Goal: Entertainment & Leisure: Consume media (video, audio)

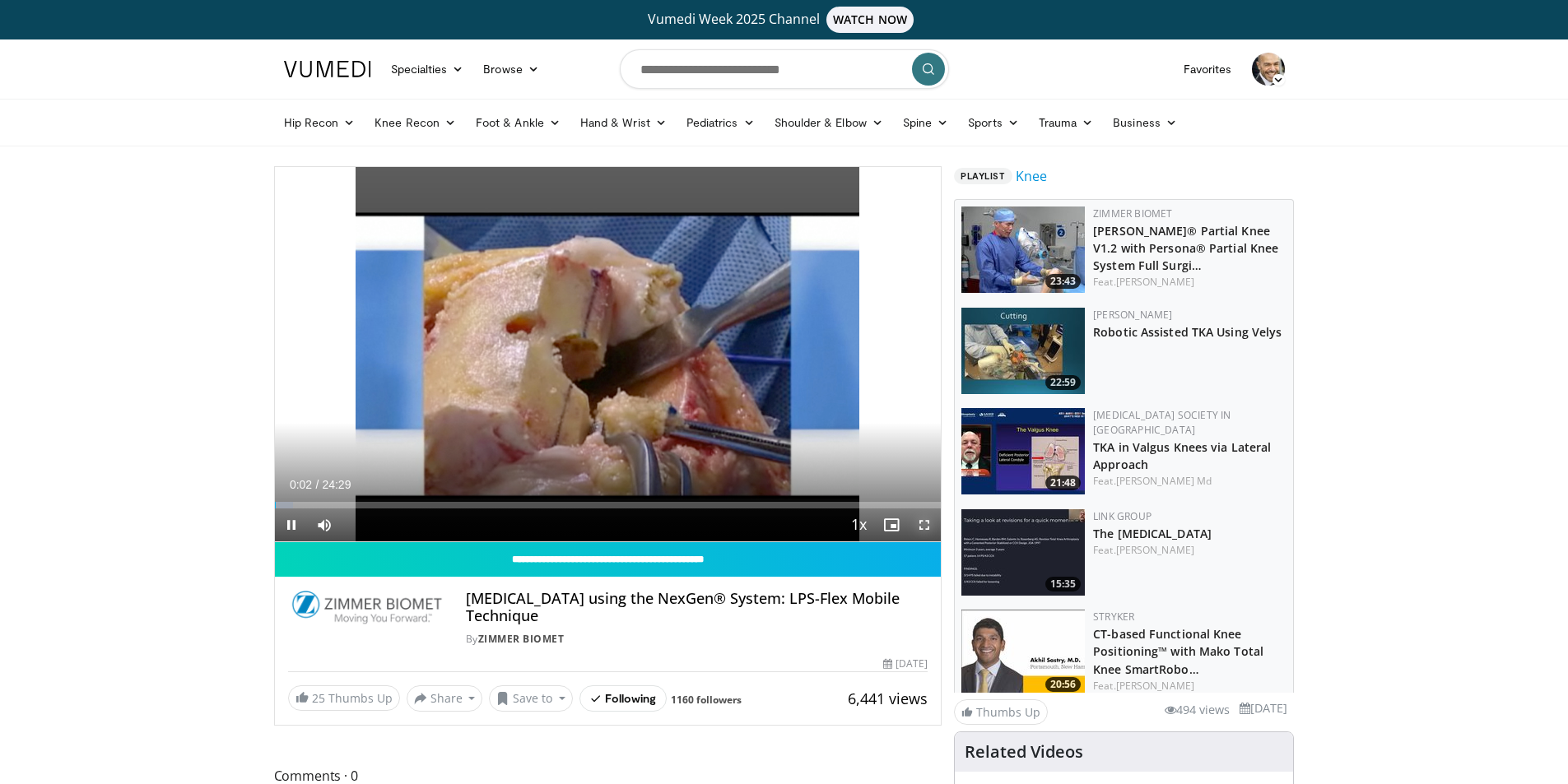
click at [931, 526] on span "Video Player" at bounding box center [924, 526] width 33 height 33
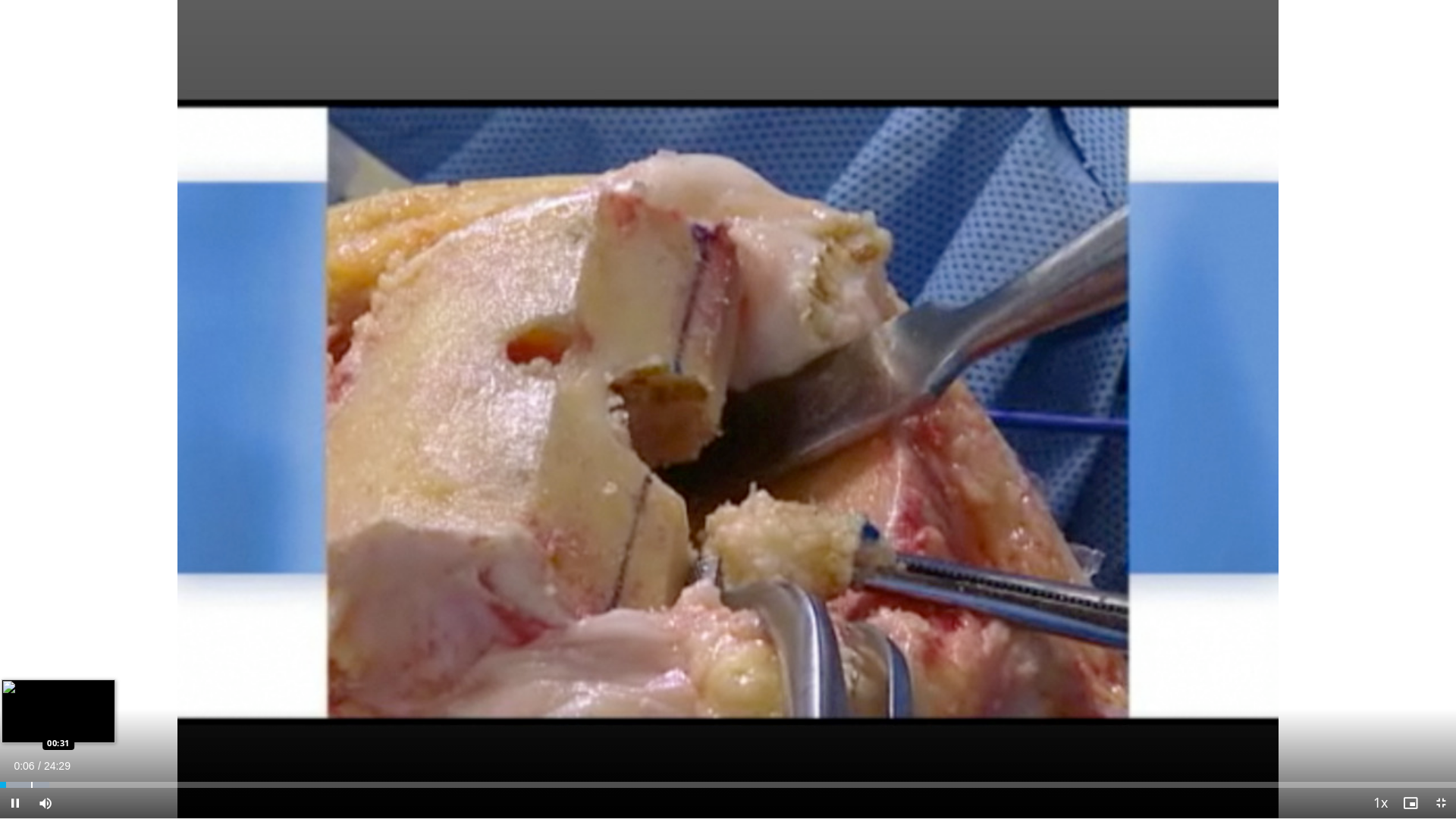
click at [31, 722] on div "Progress Bar" at bounding box center [32, 784] width 2 height 6
click at [69, 722] on div "Progress Bar" at bounding box center [69, 784] width 2 height 6
click at [90, 722] on div "Loaded : 8.16% 01:10 01:31" at bounding box center [728, 780] width 1456 height 14
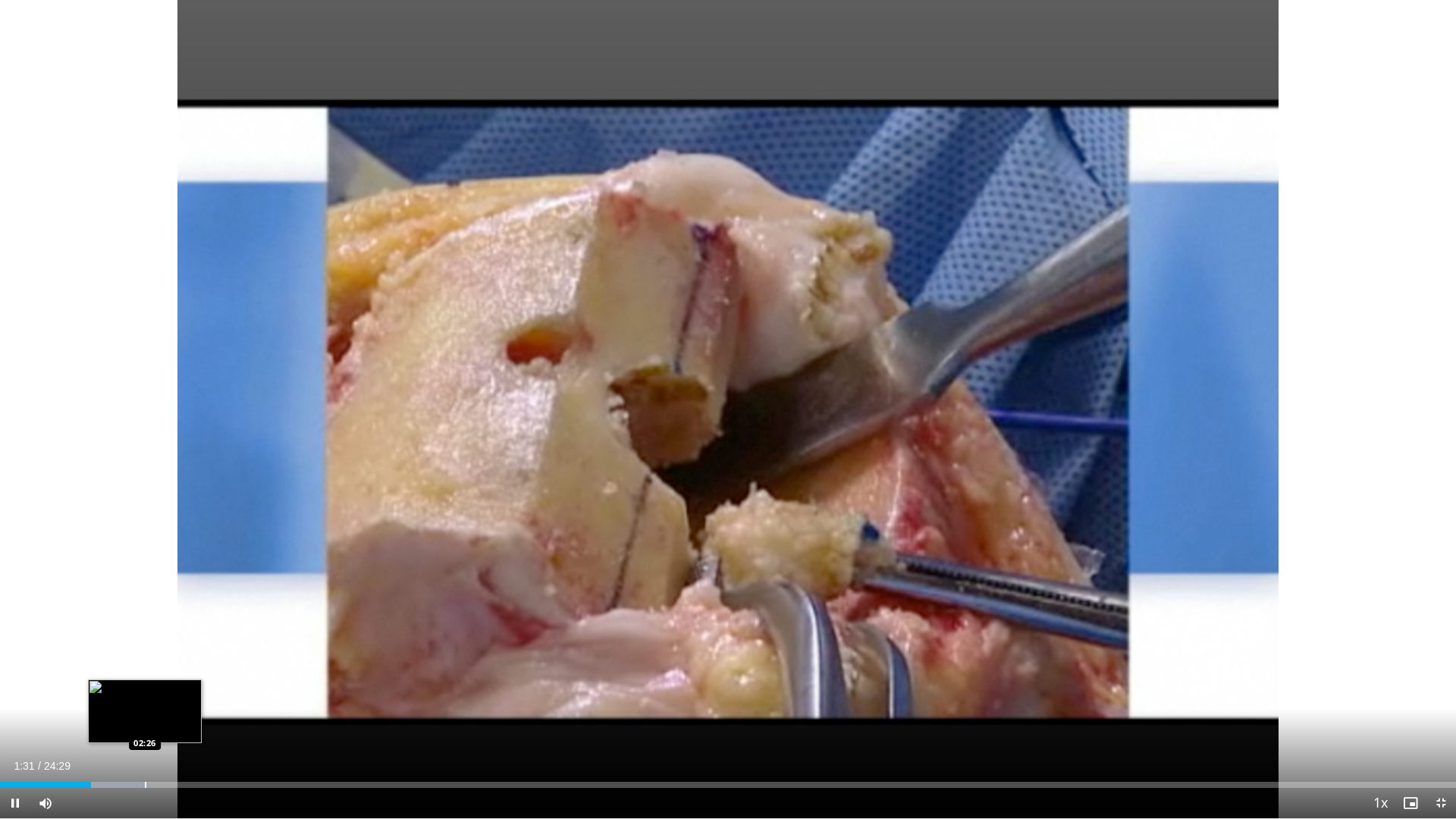
click at [144, 722] on div "Loaded : 10.19% 01:31 02:26" at bounding box center [728, 780] width 1456 height 14
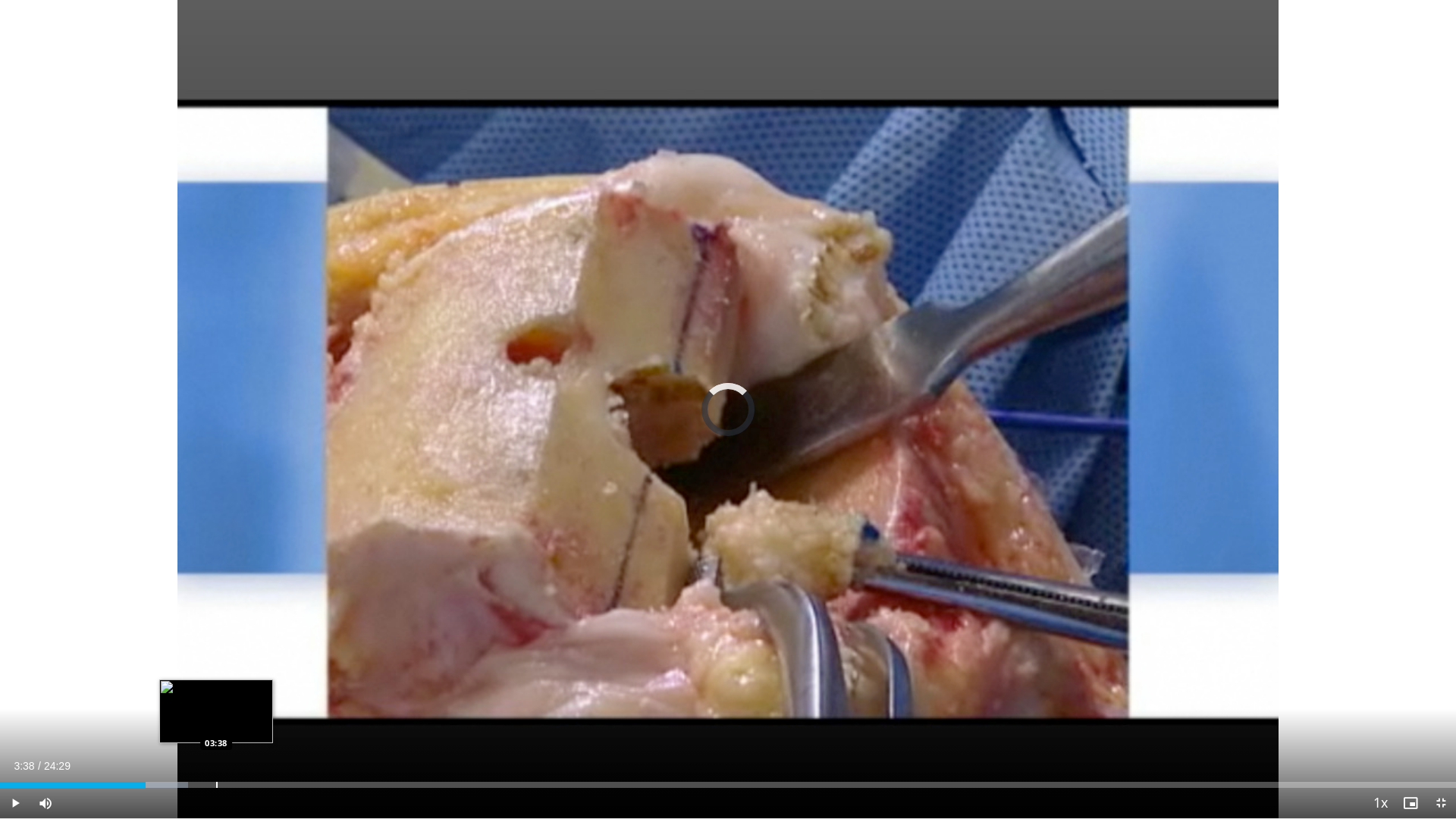
click at [216, 722] on div "Loaded : 12.91% 03:38 03:38" at bounding box center [728, 780] width 1456 height 14
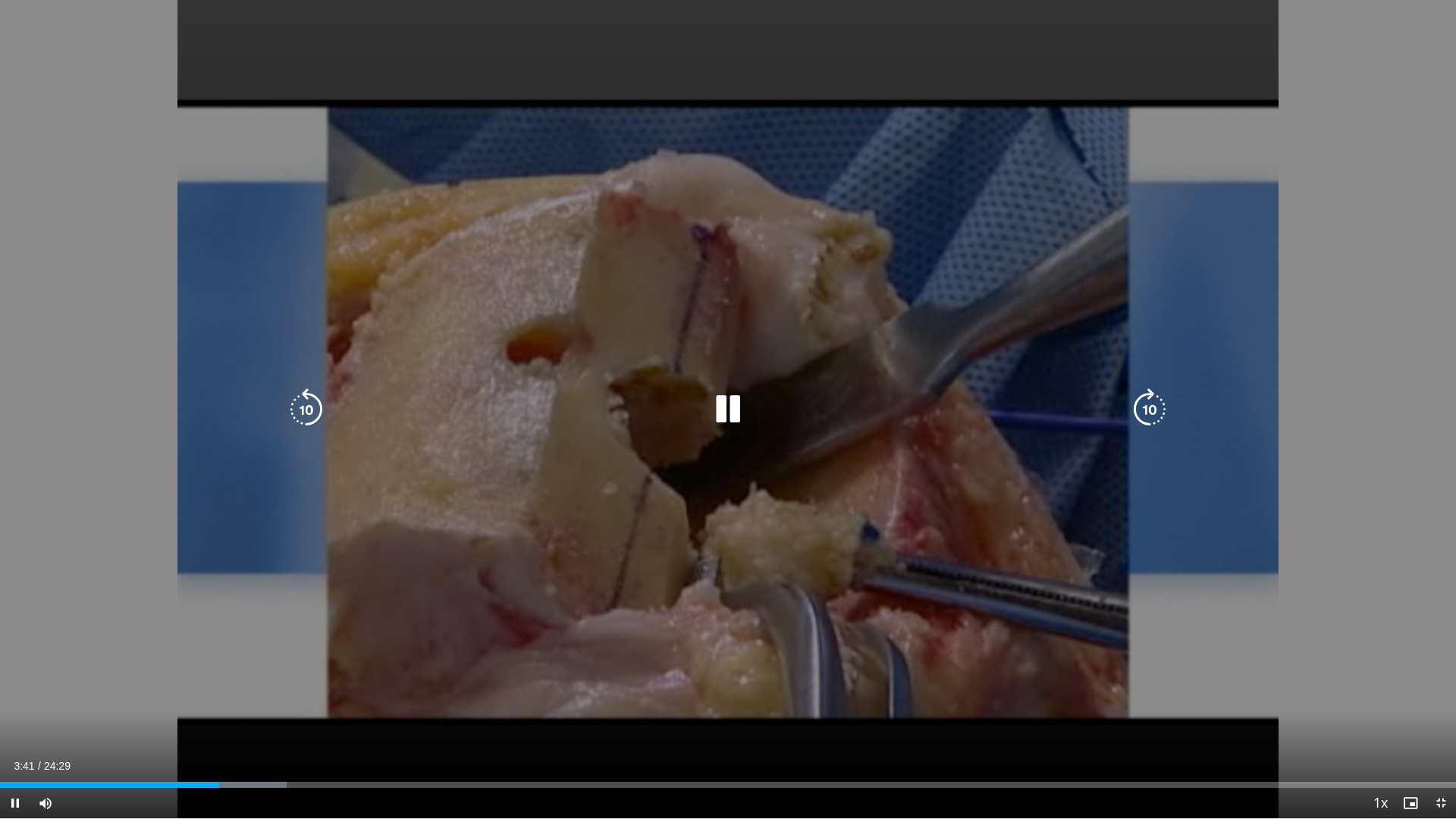
click at [238, 722] on div "Loaded : 19.71% 03:41 03:38" at bounding box center [728, 780] width 1456 height 14
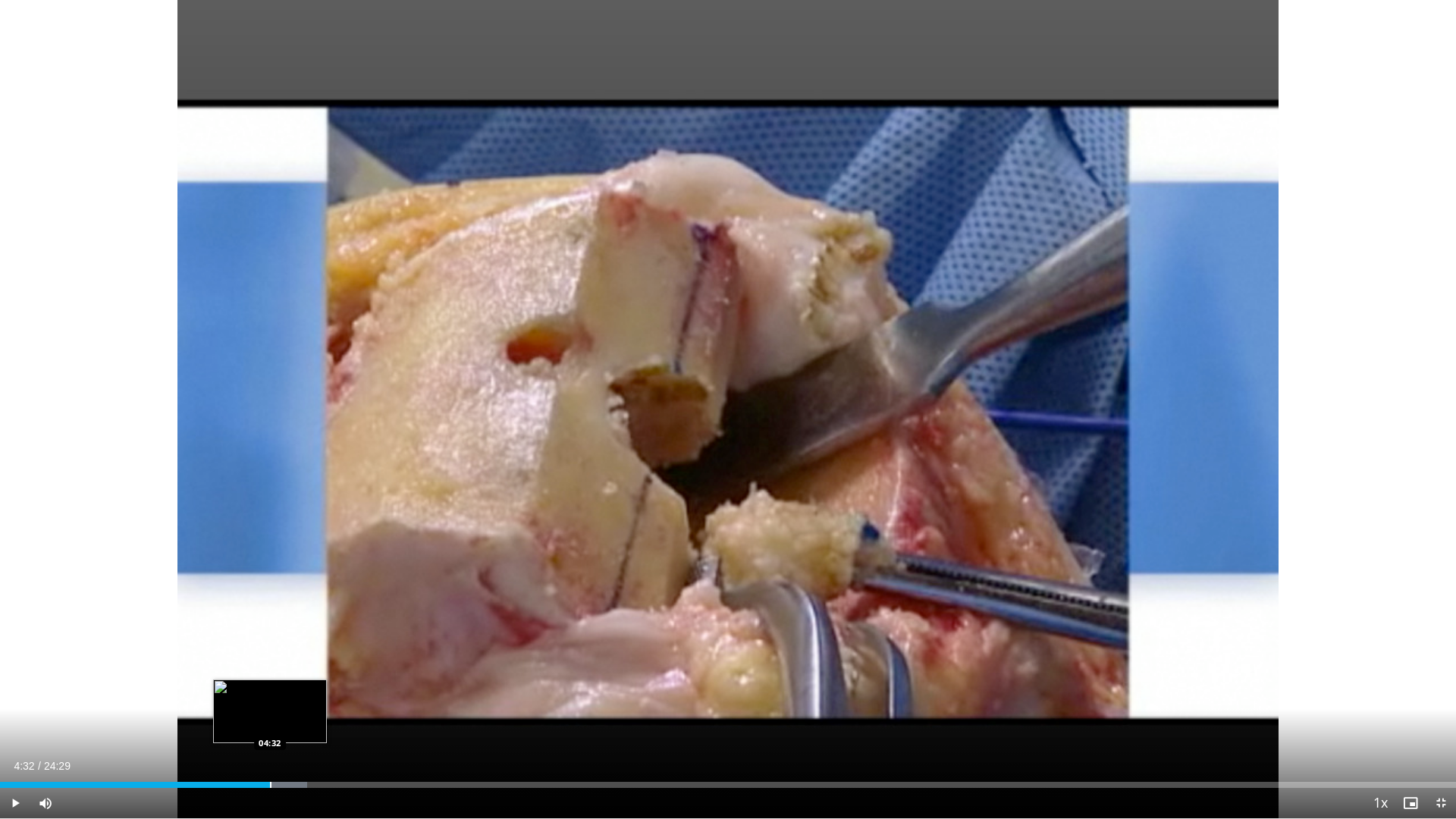
click at [270, 722] on div "Loaded : 21.07% 04:01 04:32" at bounding box center [728, 780] width 1456 height 14
click at [307, 722] on div "Loaded : 22.48% 04:33 05:09" at bounding box center [728, 780] width 1456 height 14
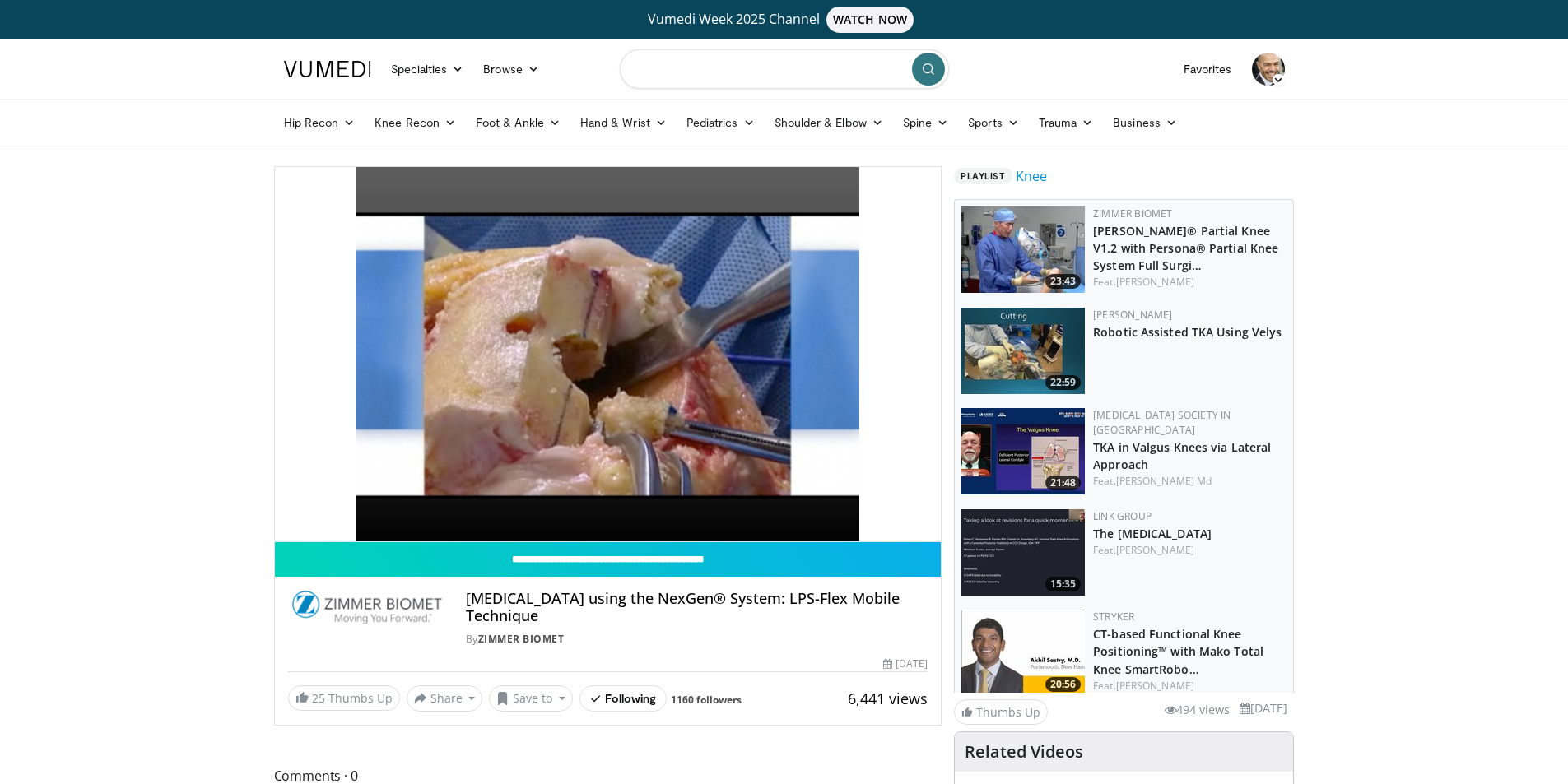
click at [730, 79] on input "Search topics, interventions" at bounding box center [784, 69] width 329 height 40
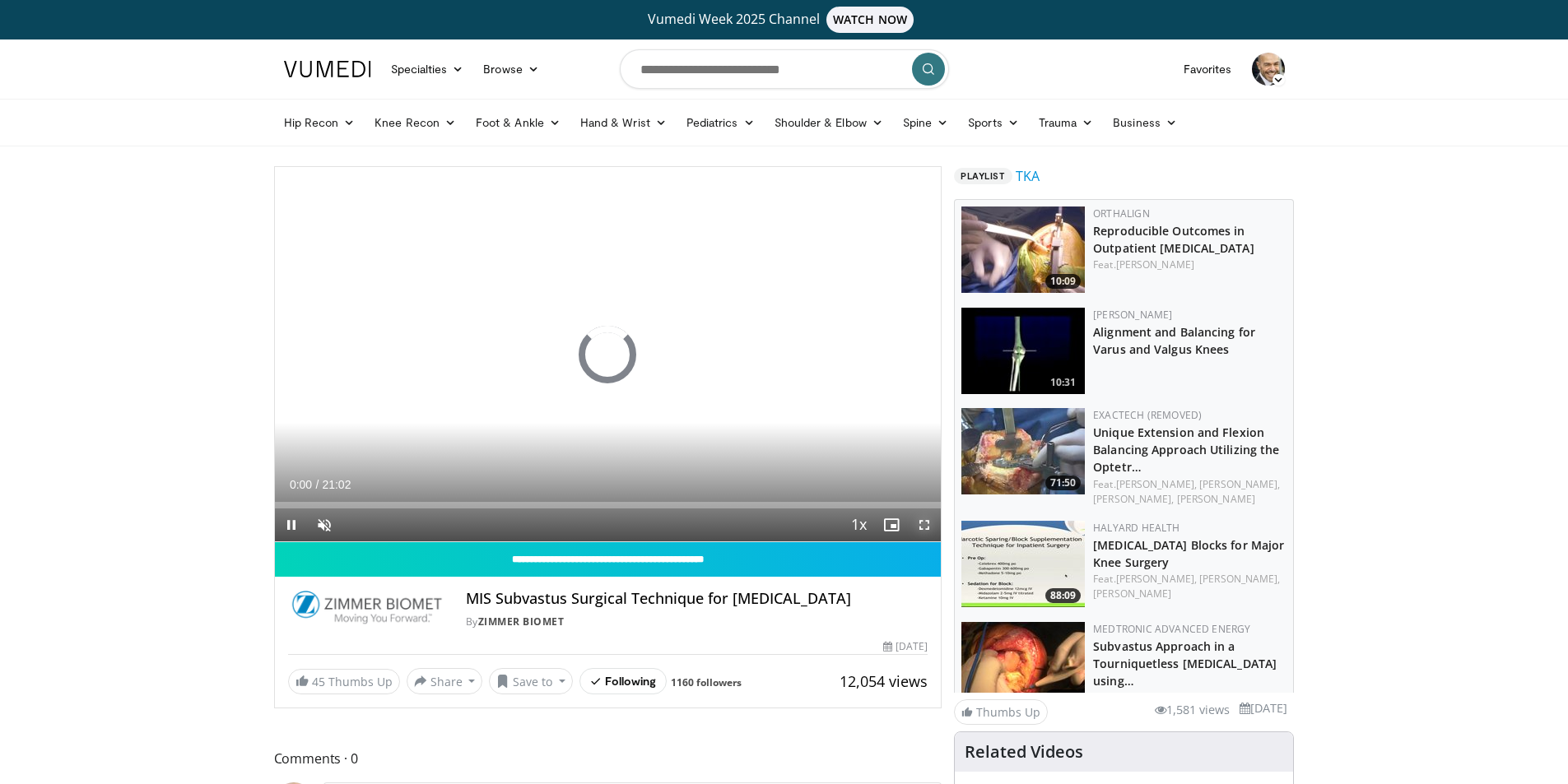
click at [927, 523] on span "Video Player" at bounding box center [924, 526] width 33 height 33
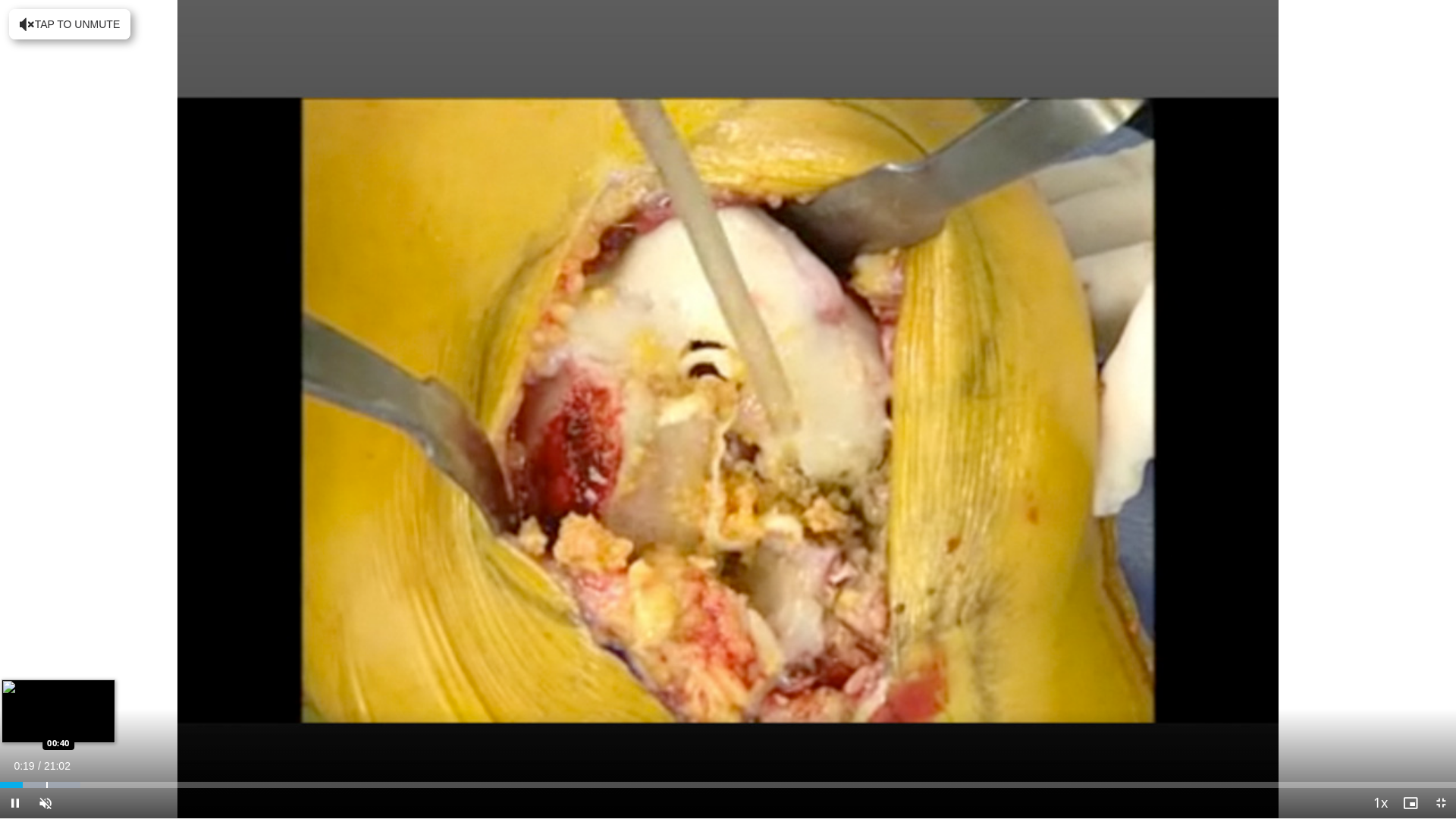
click at [46, 722] on div "Progress Bar" at bounding box center [47, 784] width 2 height 6
click at [70, 722] on div "Progress Bar" at bounding box center [71, 784] width 2 height 6
click at [40, 722] on span "Video Player" at bounding box center [46, 803] width 31 height 31
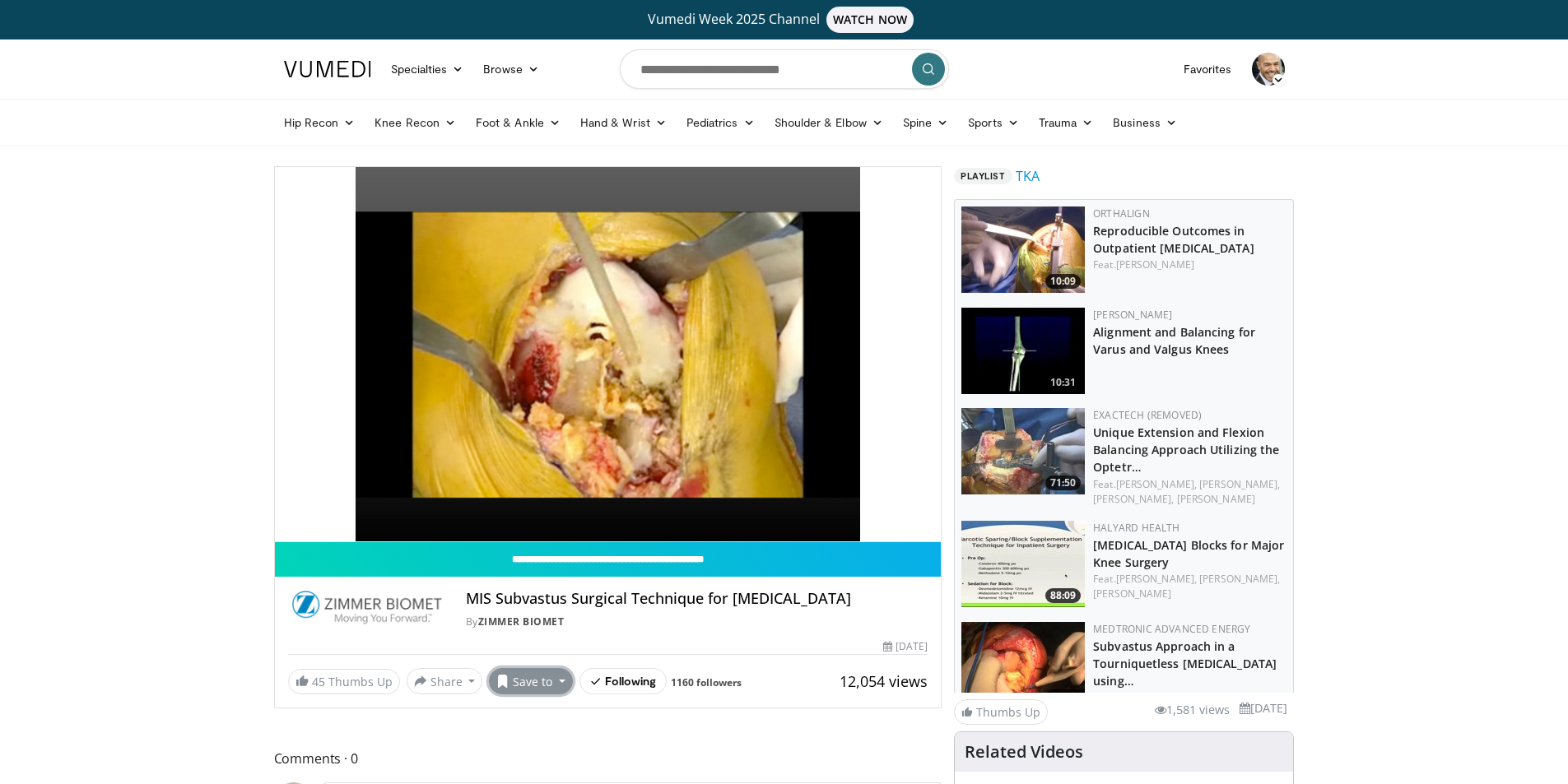
click at [531, 684] on button "Save to" at bounding box center [530, 682] width 84 height 27
click at [532, 715] on span "Add to Favorites" at bounding box center [560, 717] width 101 height 18
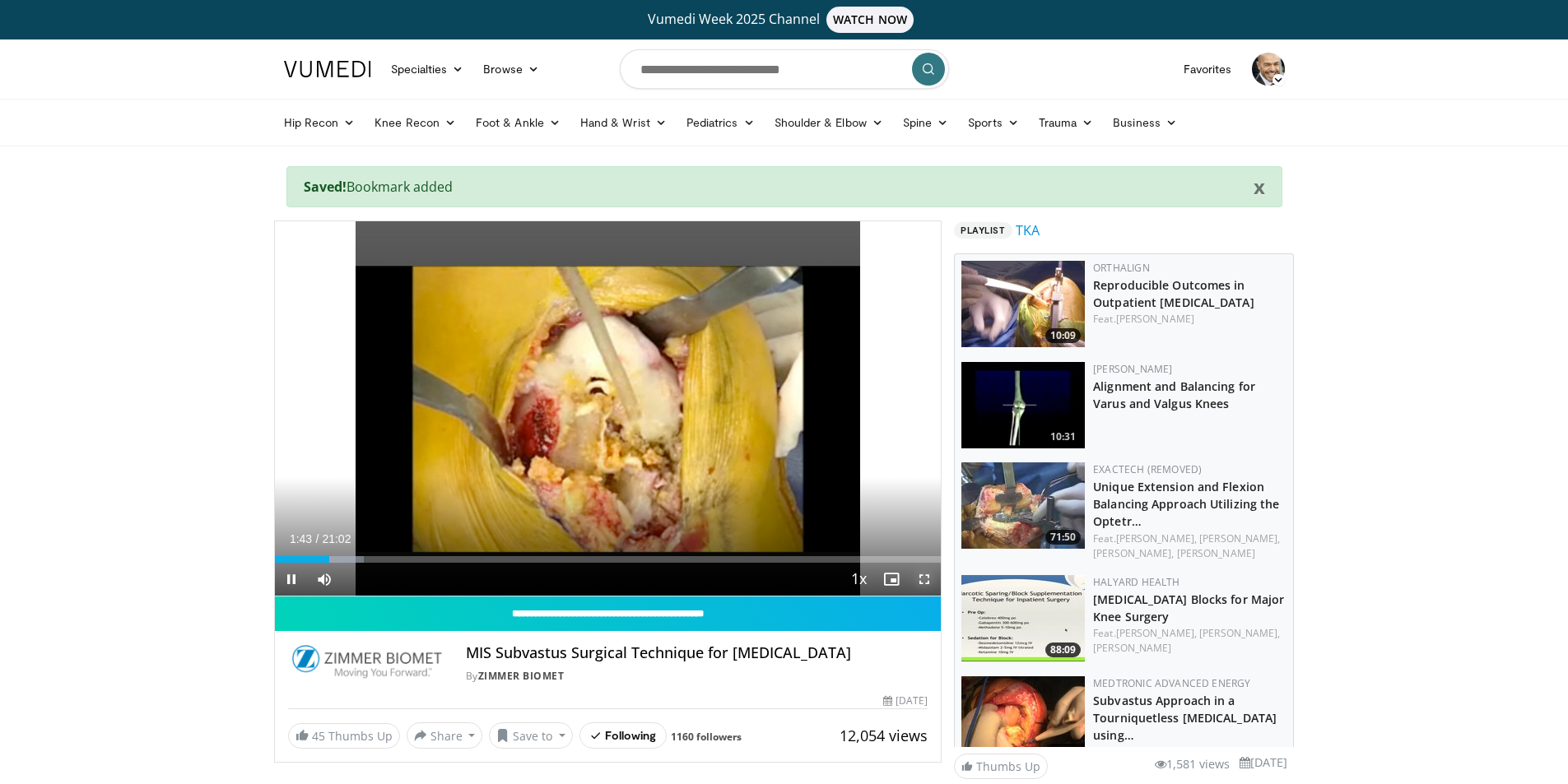
click at [921, 577] on span "Video Player" at bounding box center [924, 579] width 33 height 33
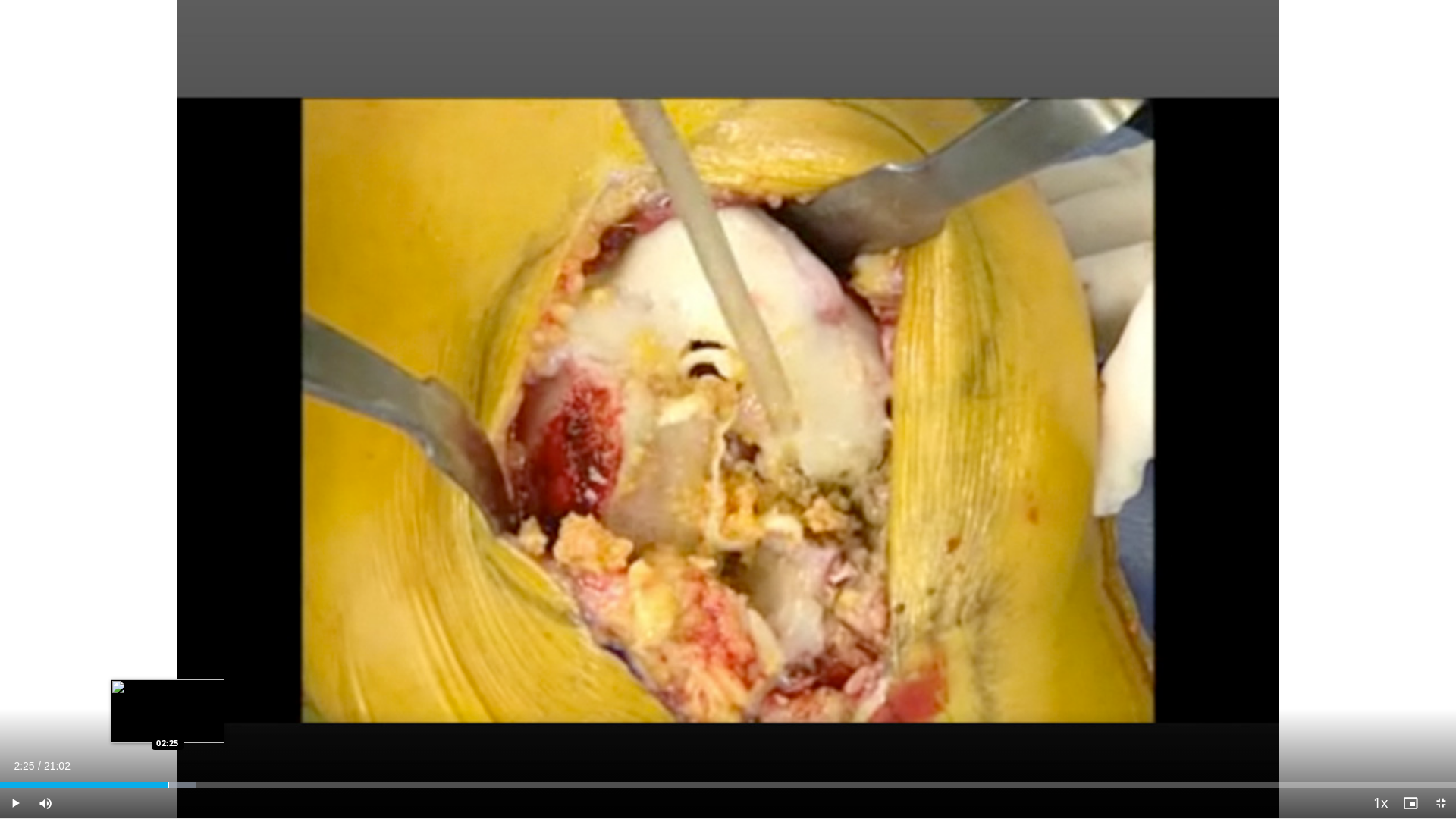
click at [167, 722] on div "Progress Bar" at bounding box center [168, 784] width 2 height 6
click at [191, 722] on div "Progress Bar" at bounding box center [177, 784] width 83 height 6
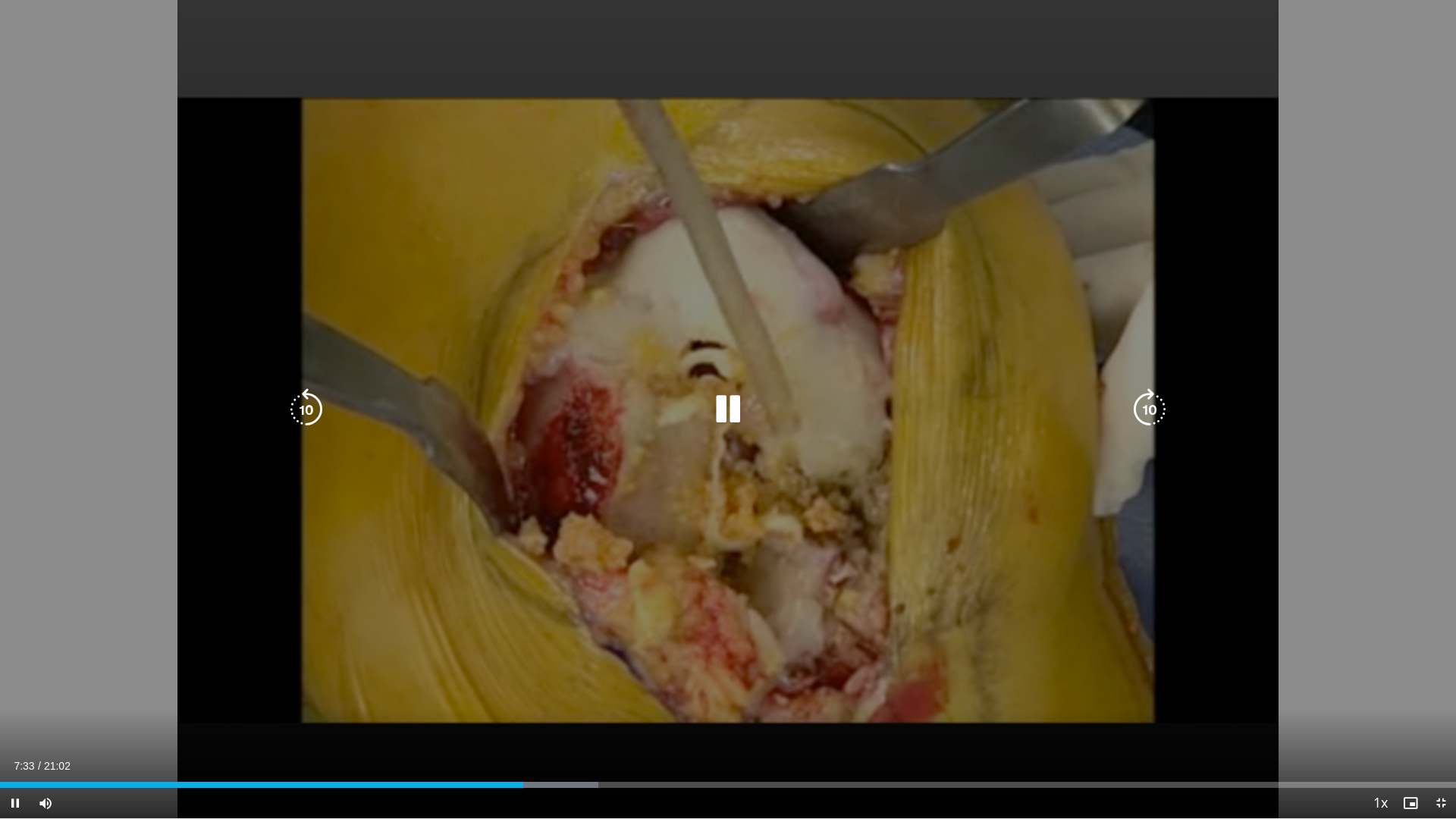
click at [735, 414] on icon "Video Player" at bounding box center [728, 410] width 42 height 42
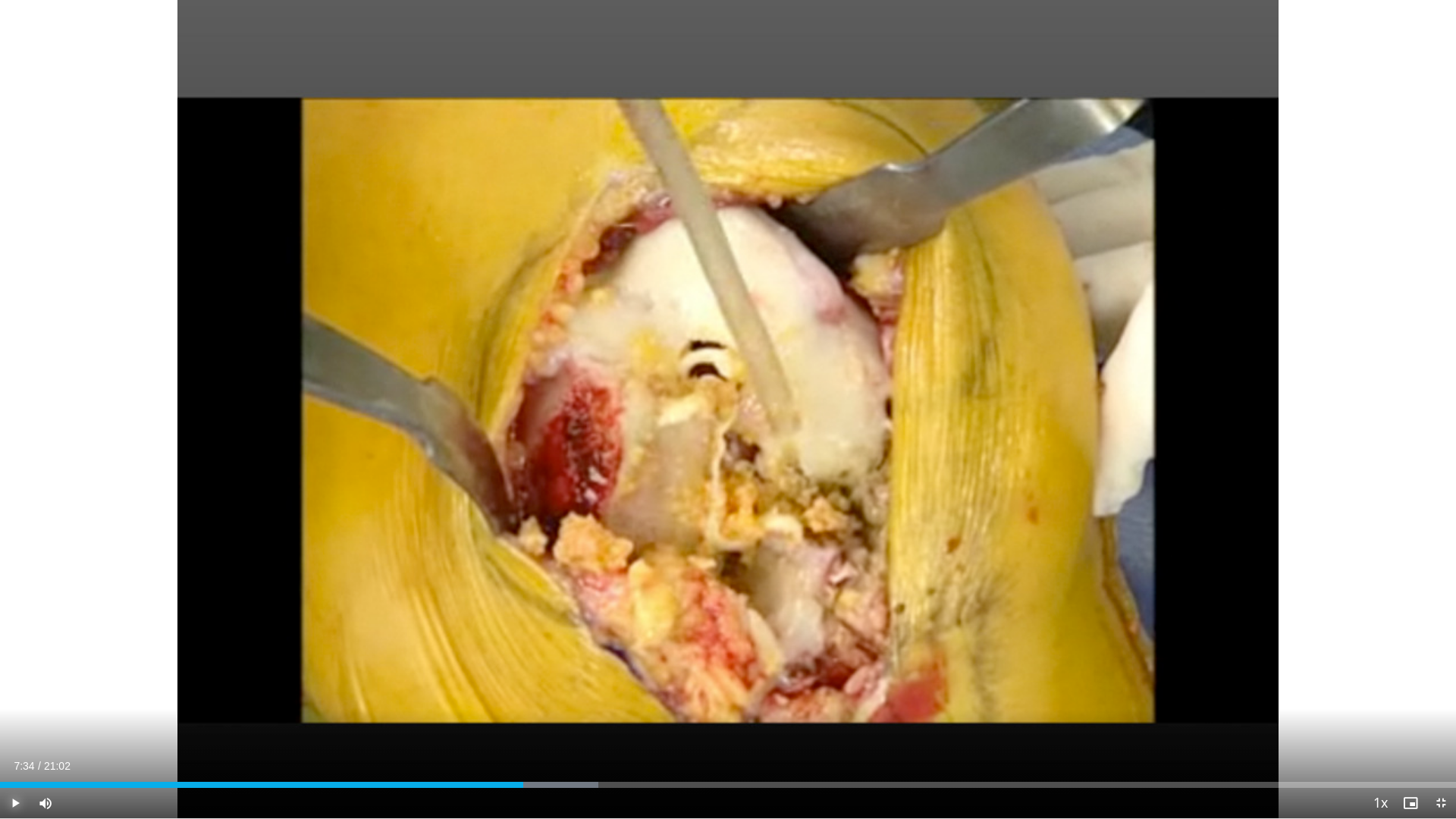
click at [10, 722] on span "Video Player" at bounding box center [15, 803] width 31 height 31
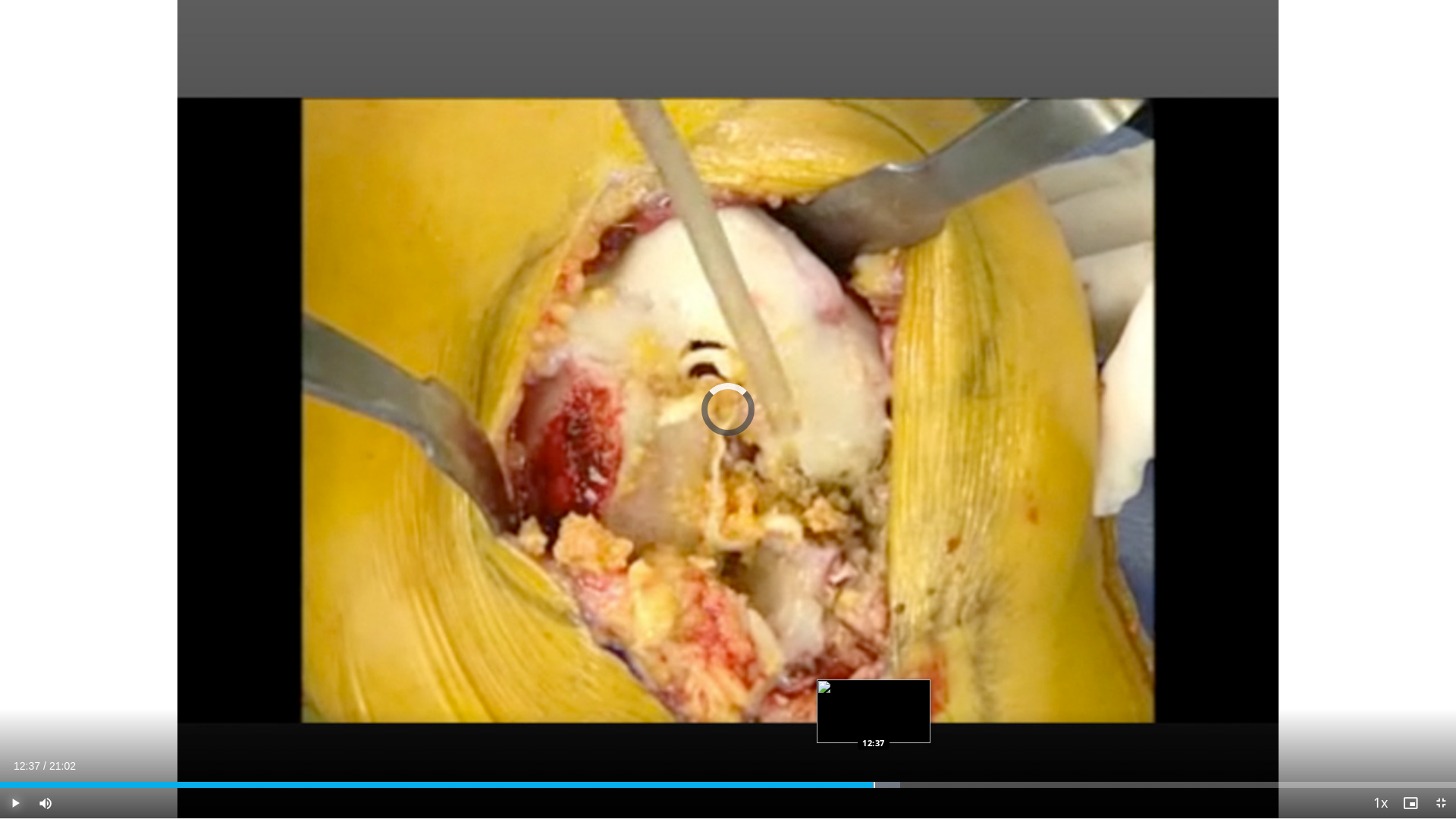
click at [874, 722] on div "Progress Bar" at bounding box center [875, 784] width 2 height 6
click at [1042, 722] on div "Loaded : 61.82% 12:38 15:03" at bounding box center [728, 780] width 1456 height 14
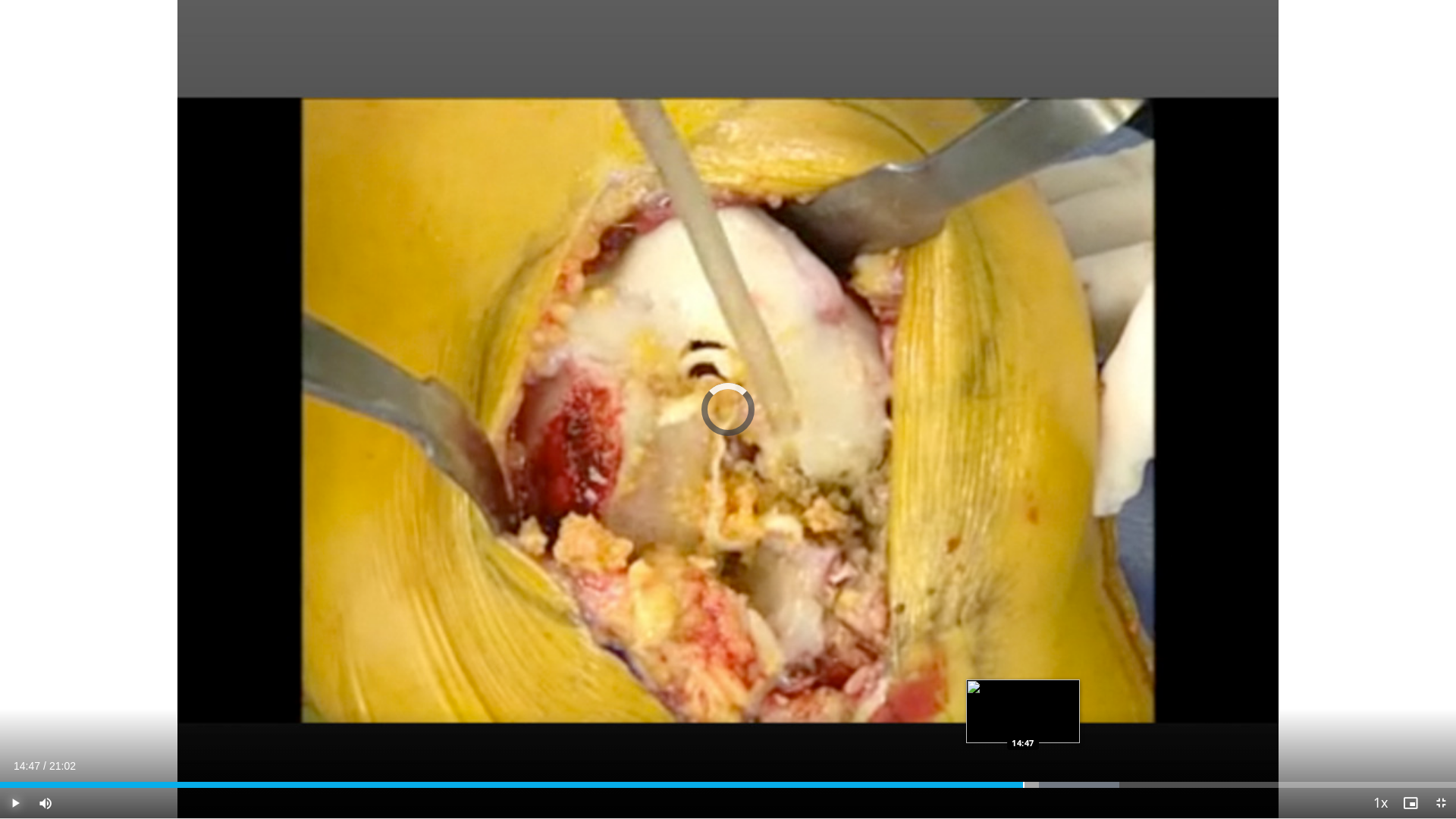
click at [1023, 722] on div "Progress Bar" at bounding box center [1024, 784] width 2 height 6
click at [1085, 722] on div "Progress Bar" at bounding box center [1085, 784] width 2 height 6
click at [1255, 722] on div "Loaded : 78.46% 15:42 18:08" at bounding box center [728, 780] width 1456 height 14
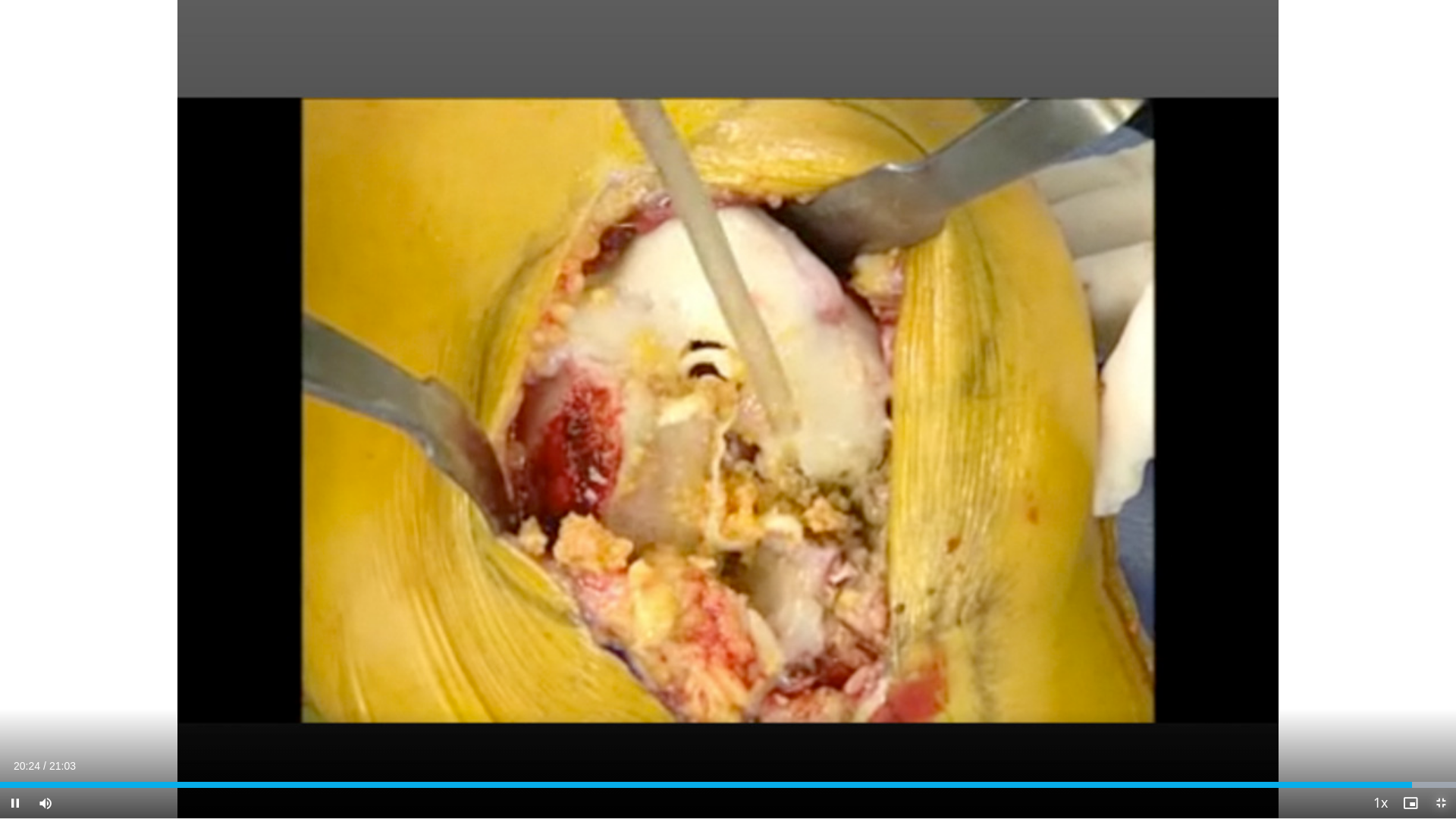
click at [1439, 722] on span "Video Player" at bounding box center [1442, 803] width 31 height 31
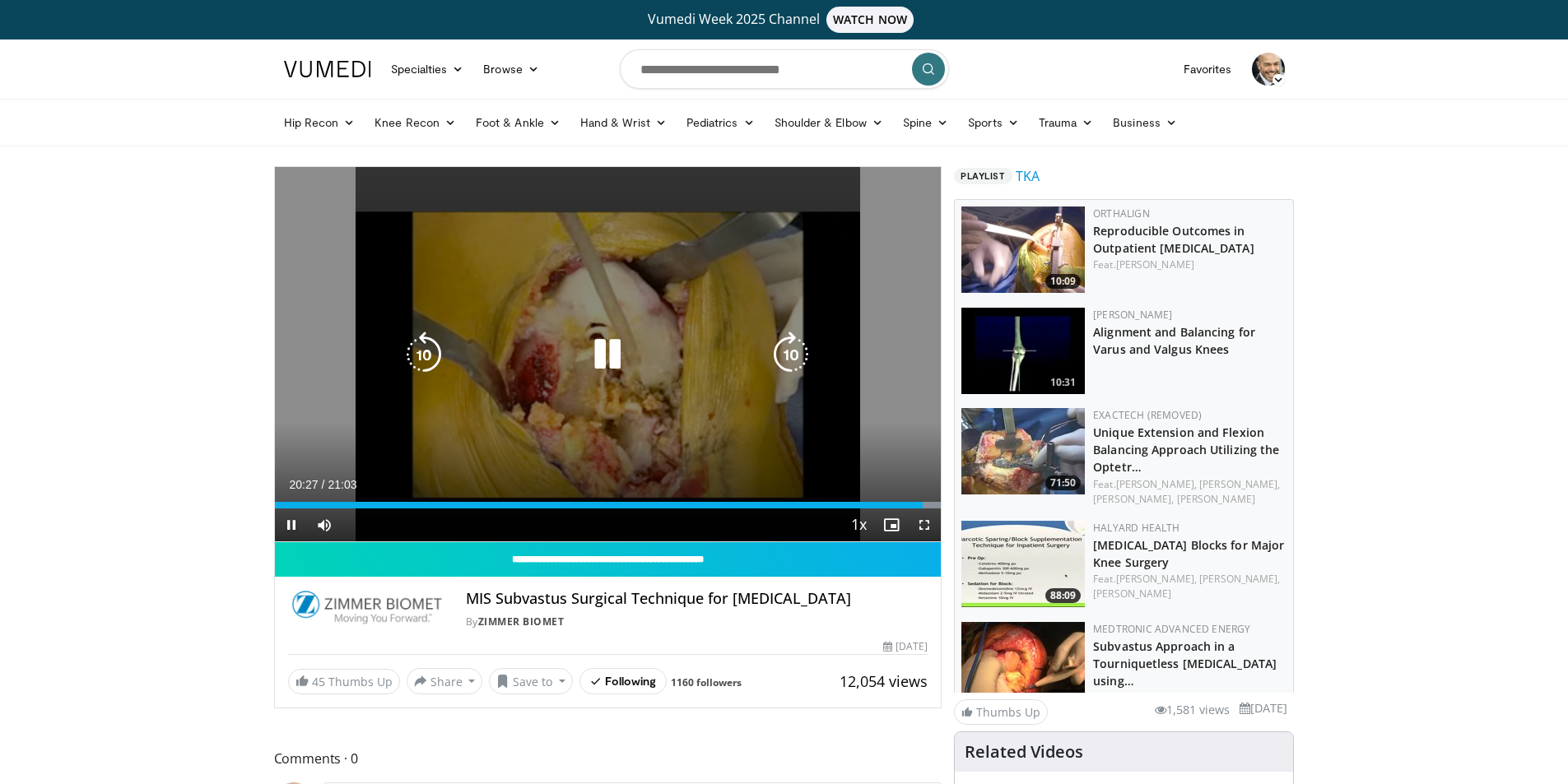
click at [601, 355] on icon "Video Player" at bounding box center [608, 355] width 46 height 46
